Goal: Information Seeking & Learning: Learn about a topic

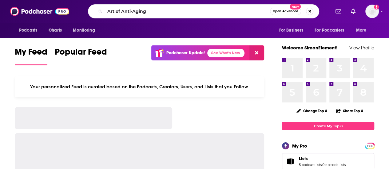
type input "Art of Anti-Aging"
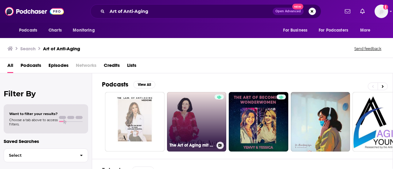
click at [198, 122] on link "The Art of Aging mit [PERSON_NAME]" at bounding box center [197, 122] width 60 height 60
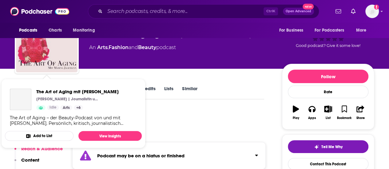
scroll to position [61, 0]
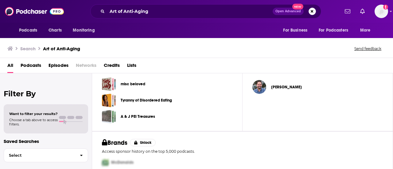
scroll to position [244, 0]
